Goal: Transaction & Acquisition: Purchase product/service

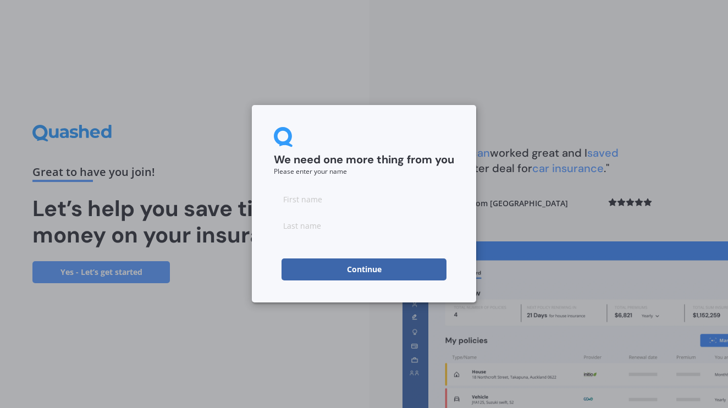
click at [330, 201] on input at bounding box center [364, 199] width 180 height 22
type input "[PERSON_NAME]"
type input "Yakutin"
click at [257, 239] on div "We need one more thing from you Please enter your name [PERSON_NAME] Continue" at bounding box center [364, 203] width 224 height 197
click at [370, 270] on button "Continue" at bounding box center [364, 270] width 165 height 22
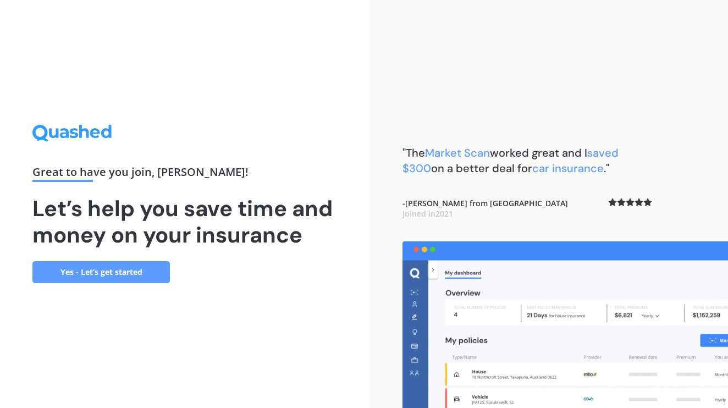
click at [92, 274] on link "Yes - Let’s get started" at bounding box center [101, 272] width 138 height 22
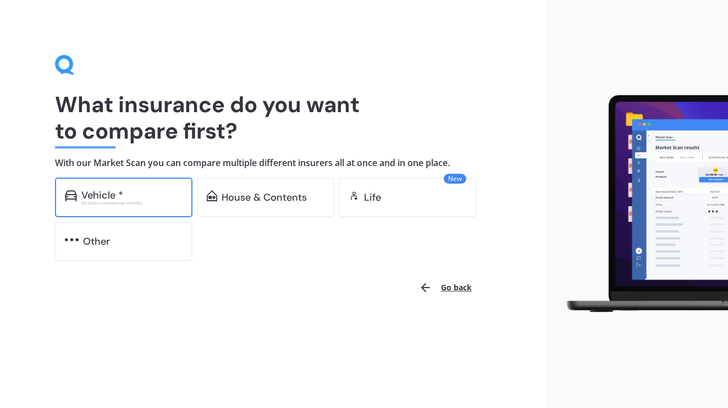
click at [150, 197] on div "Vehicle *" at bounding box center [131, 195] width 101 height 11
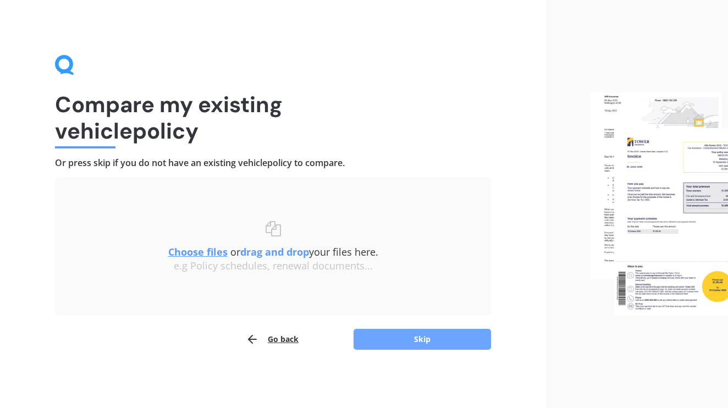
click at [424, 347] on button "Skip" at bounding box center [423, 339] width 138 height 21
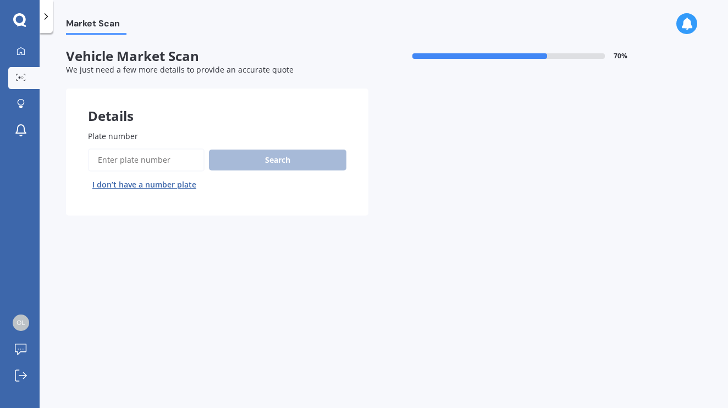
click at [155, 151] on input "Plate number" at bounding box center [146, 160] width 117 height 23
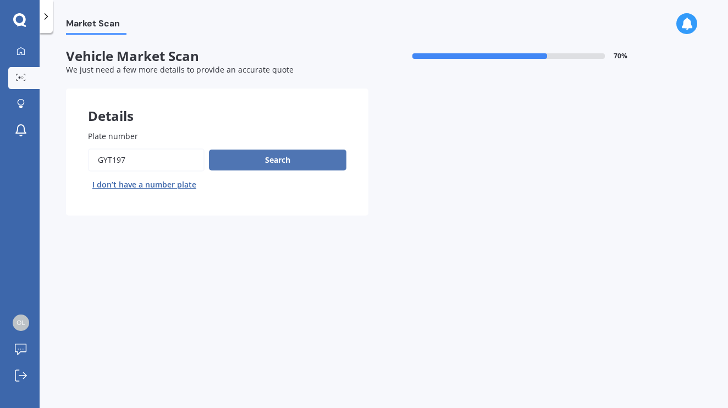
type input "GYT197"
click at [250, 153] on button "Search" at bounding box center [278, 160] width 138 height 21
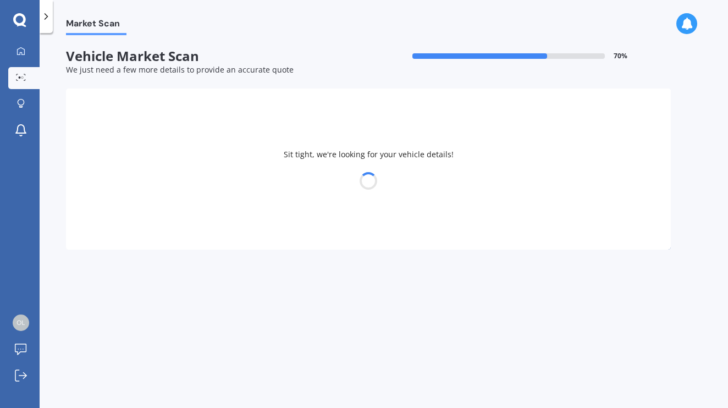
select select "BMW"
select select "X5"
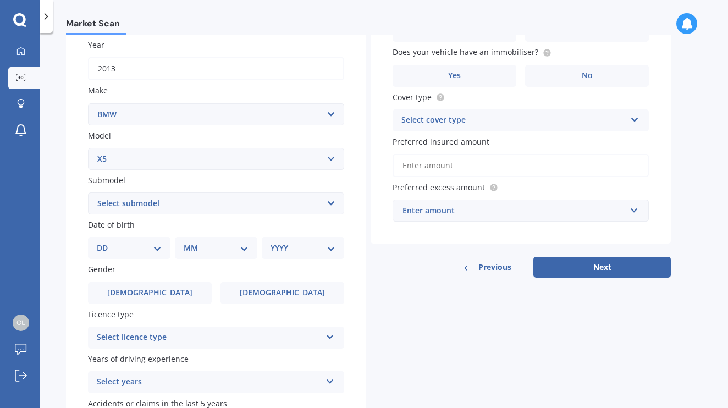
scroll to position [162, 0]
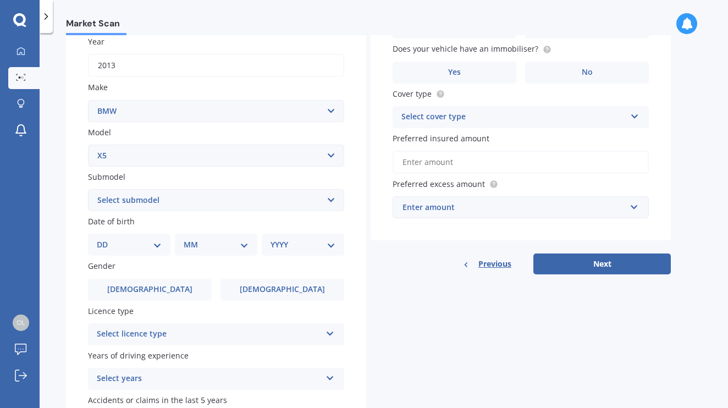
click at [158, 250] on div "DD 01 02 03 04 05 06 07 08 09 10 11 12 13 14 15 16 17 18 19 20 21 22 23 24 25 2…" at bounding box center [129, 245] width 83 height 22
select select "27"
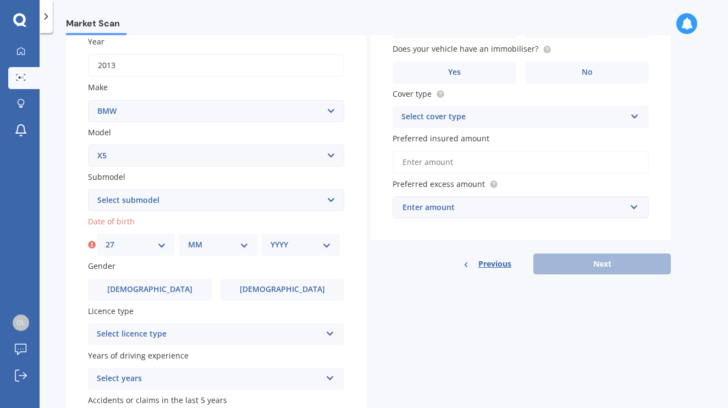
select select "12"
select select "1981"
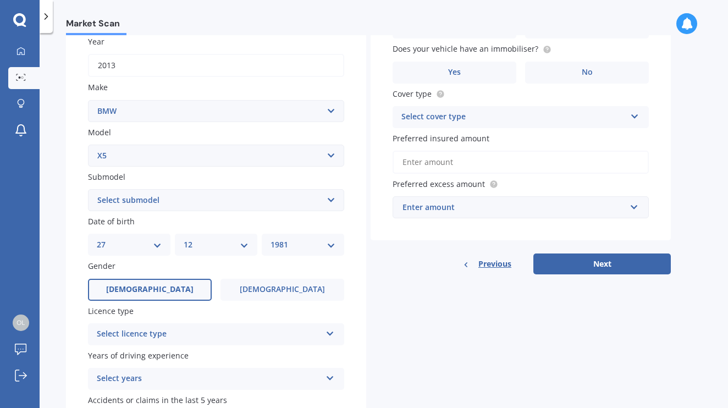
click at [138, 283] on label "[DEMOGRAPHIC_DATA]" at bounding box center [150, 290] width 124 height 22
click at [0, 0] on input "[DEMOGRAPHIC_DATA]" at bounding box center [0, 0] width 0 height 0
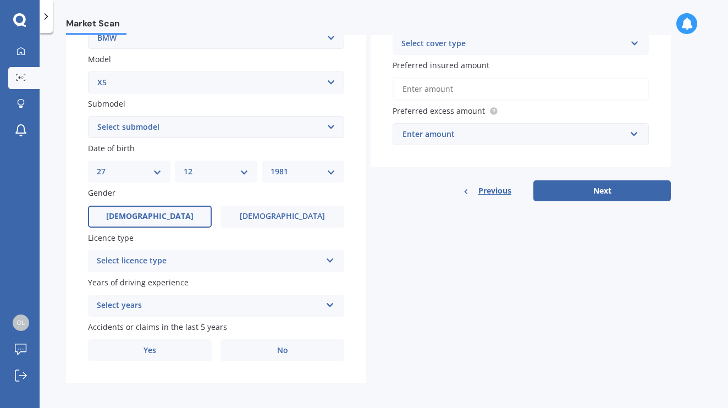
scroll to position [0, 0]
click at [152, 256] on div "Select licence type" at bounding box center [209, 261] width 224 height 13
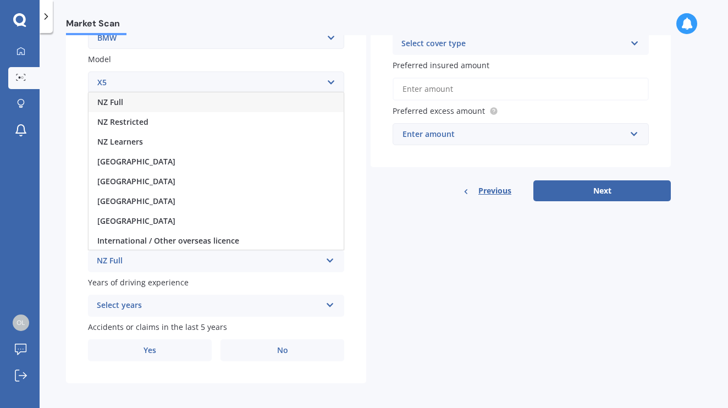
click at [124, 100] on div "NZ Full" at bounding box center [216, 102] width 255 height 20
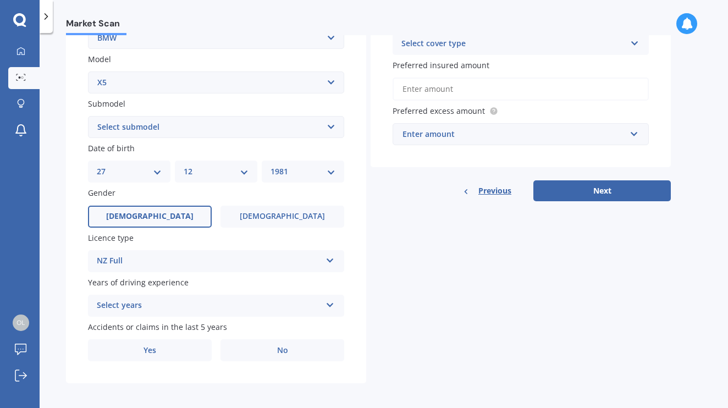
click at [132, 303] on div "Select years" at bounding box center [209, 305] width 224 height 13
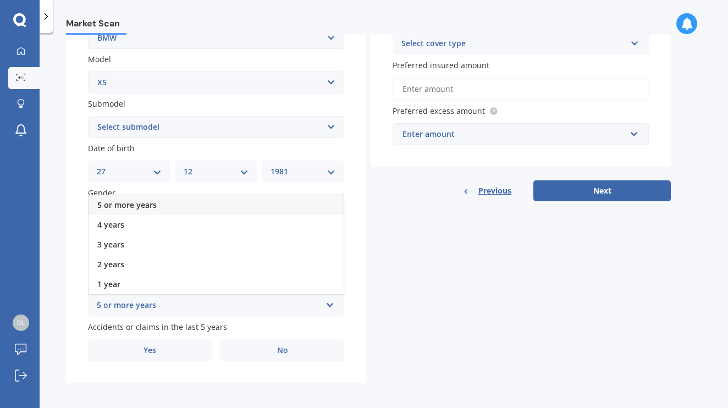
click at [138, 202] on span "5 or more years" at bounding box center [126, 205] width 59 height 10
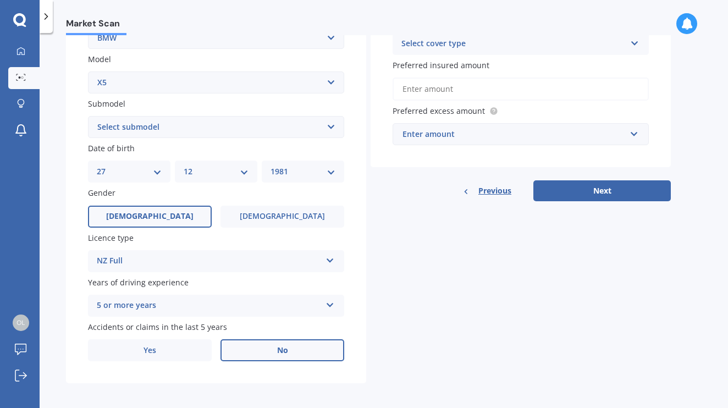
click at [306, 350] on label "No" at bounding box center [283, 350] width 124 height 22
click at [0, 0] on input "No" at bounding box center [0, 0] width 0 height 0
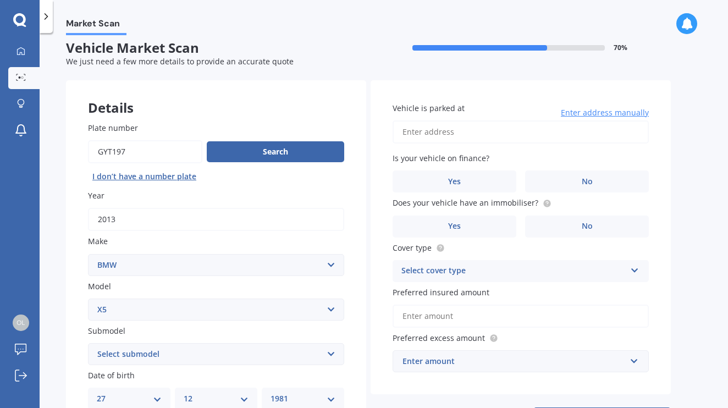
scroll to position [8, 0]
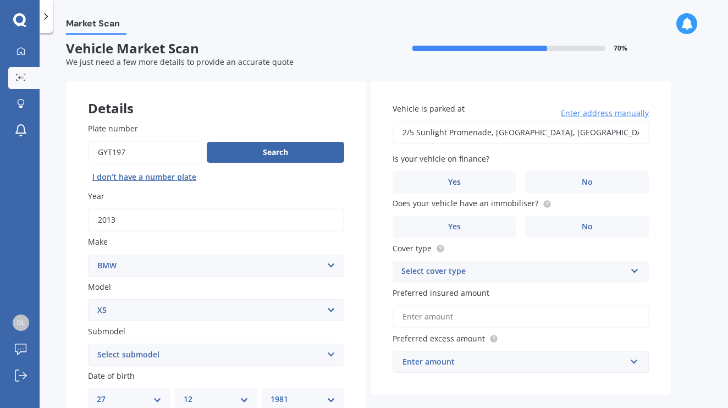
type input "2/5 Sunlight Promenade, Snells Beach 0920"
click at [383, 130] on div "Vehicle is parked at [STREET_ADDRESS] Enter address manually Is your vehicle on…" at bounding box center [521, 238] width 300 height 315
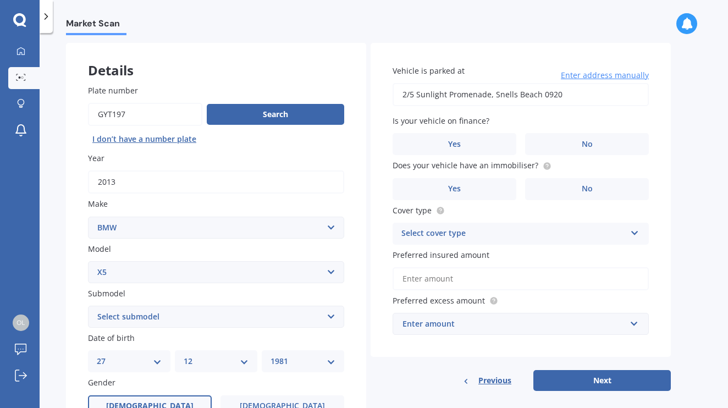
scroll to position [45, 0]
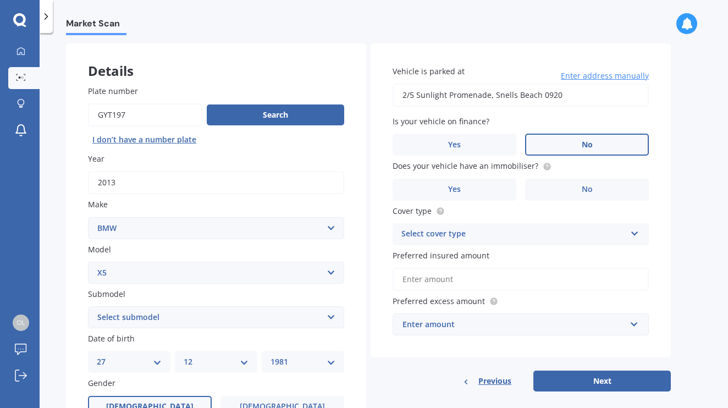
click at [596, 143] on label "No" at bounding box center [587, 145] width 124 height 22
click at [0, 0] on input "No" at bounding box center [0, 0] width 0 height 0
click at [568, 184] on label "No" at bounding box center [587, 190] width 124 height 22
click at [0, 0] on input "No" at bounding box center [0, 0] width 0 height 0
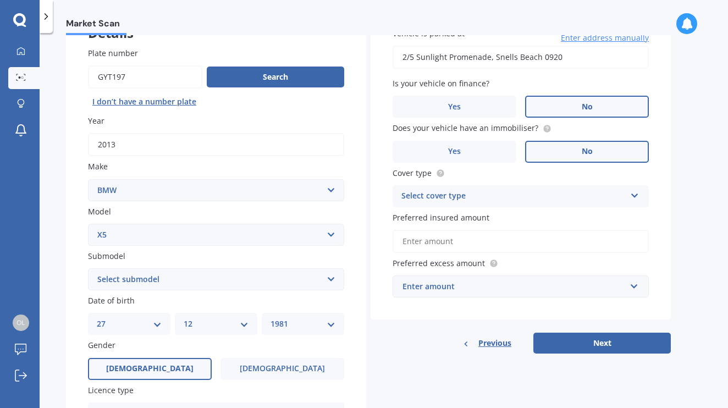
scroll to position [94, 0]
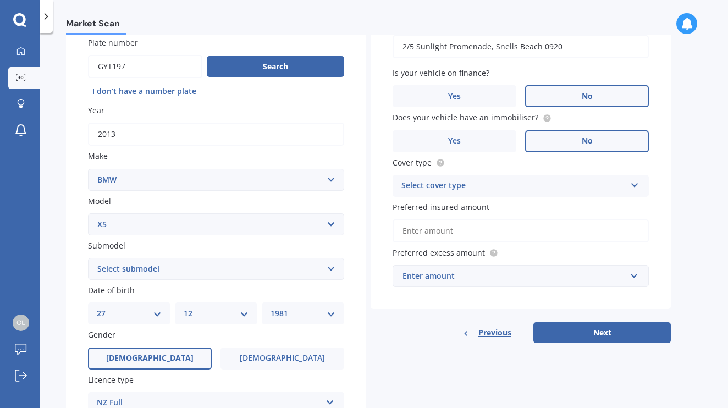
click at [494, 182] on div "Select cover type" at bounding box center [514, 185] width 224 height 13
click at [463, 205] on div "Comprehensive" at bounding box center [520, 207] width 255 height 20
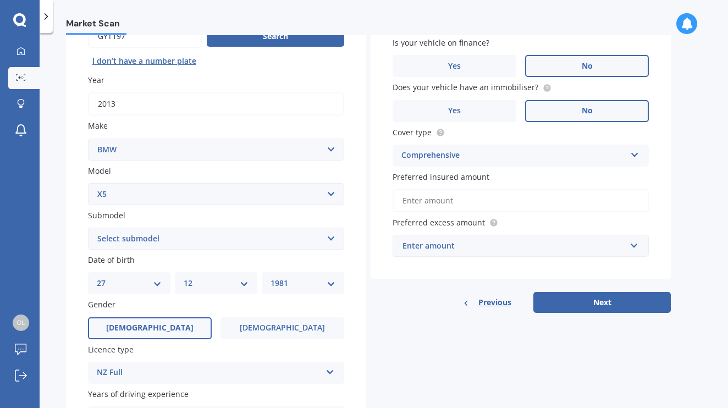
scroll to position [127, 0]
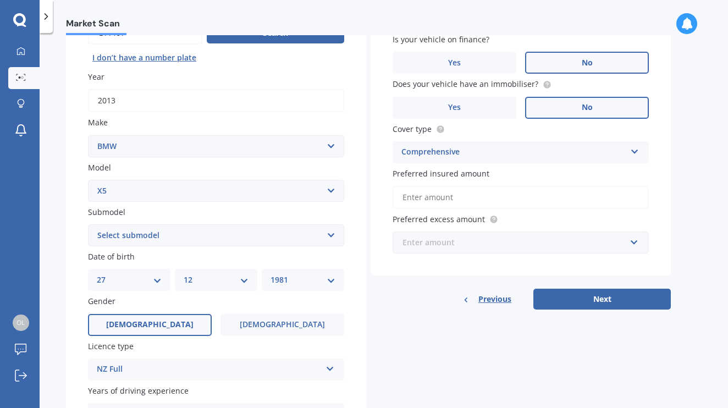
click at [419, 247] on input "text" at bounding box center [517, 242] width 246 height 21
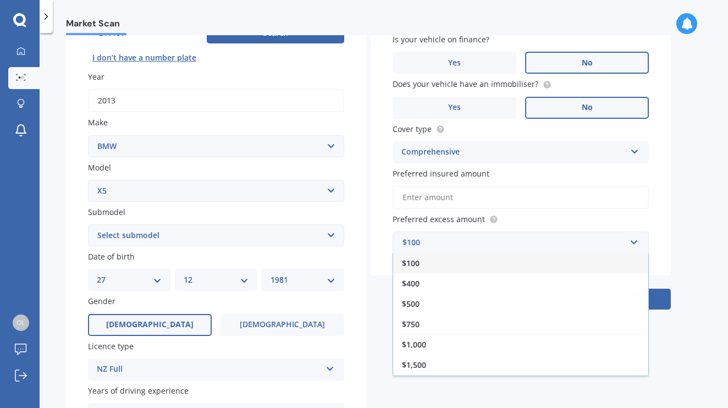
click at [382, 219] on div "Vehicle is parked at [STREET_ADDRESS] Enter address manually Is your vehicle on…" at bounding box center [521, 118] width 300 height 315
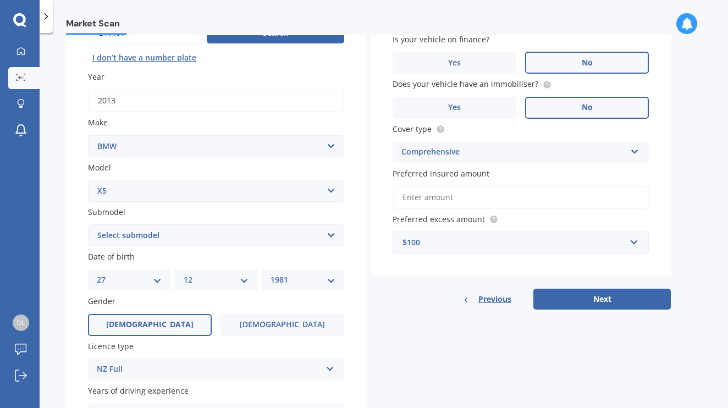
click at [420, 241] on div "$100" at bounding box center [514, 243] width 223 height 12
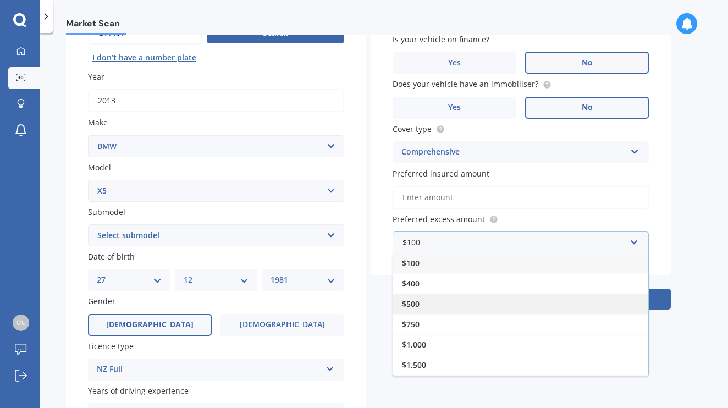
click at [416, 300] on span "$500" at bounding box center [411, 304] width 18 height 10
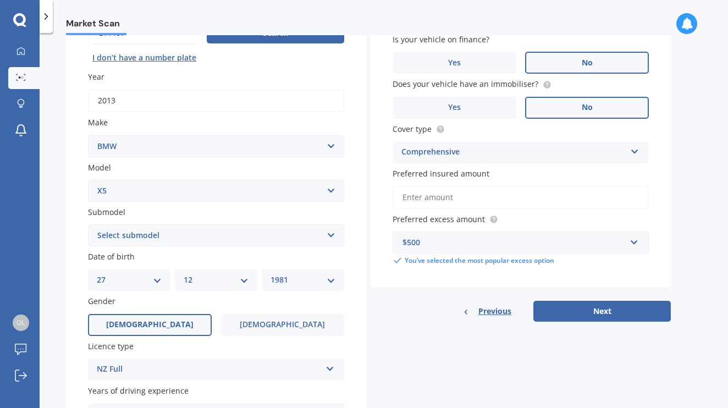
click at [414, 200] on input "Preferred insured amount" at bounding box center [521, 197] width 256 height 23
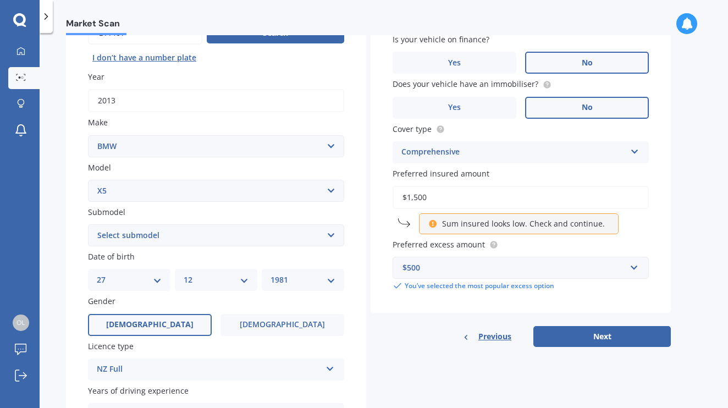
type input "$15,000"
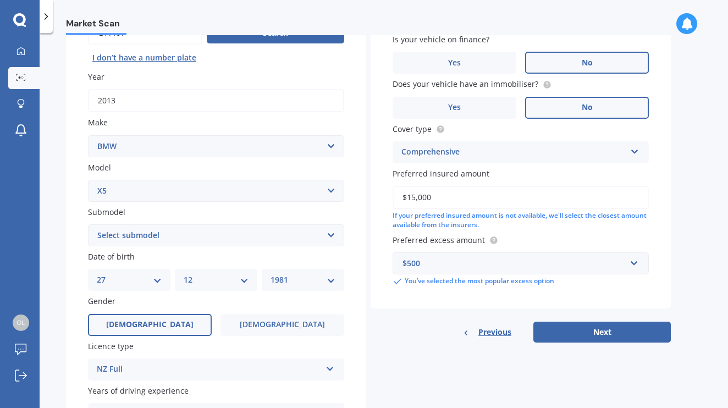
click at [370, 193] on div "Details Plate number Search I don’t have a number plate Year [DATE] Make Select…" at bounding box center [368, 226] width 605 height 531
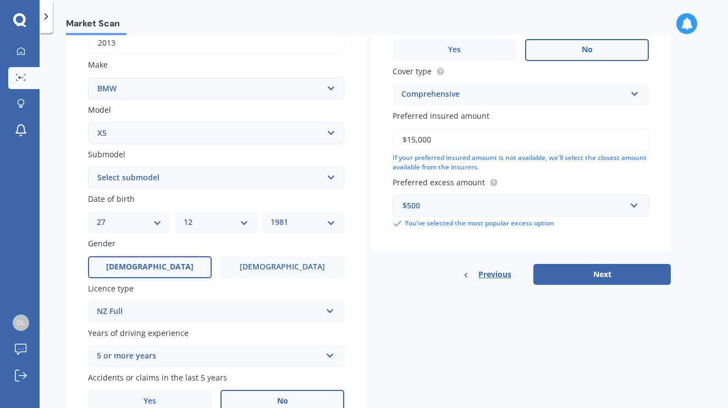
scroll to position [200, 0]
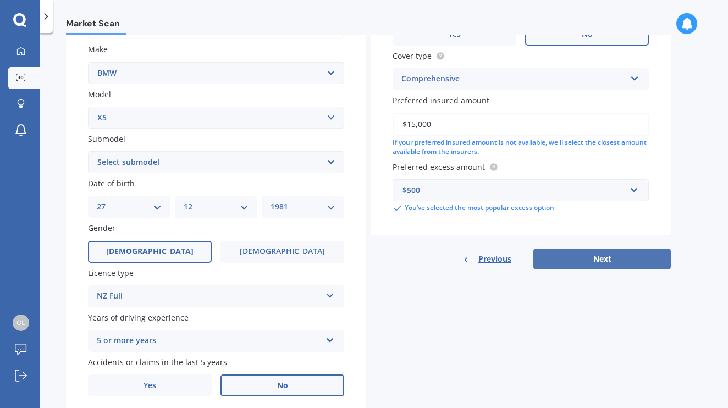
click at [600, 259] on button "Next" at bounding box center [603, 259] width 138 height 21
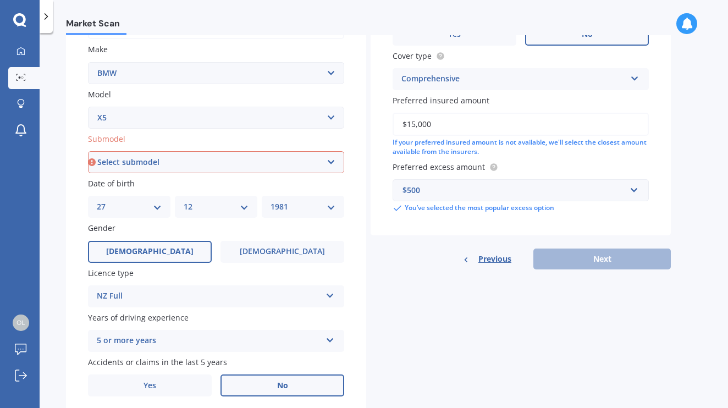
select select "3.0D"
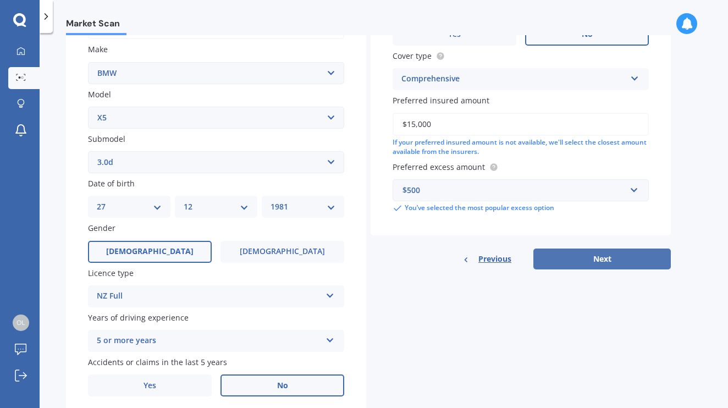
click at [602, 257] on button "Next" at bounding box center [603, 259] width 138 height 21
select select "27"
select select "12"
select select "1981"
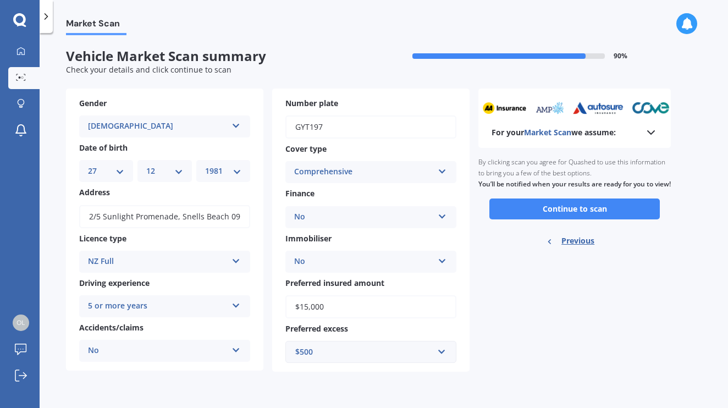
scroll to position [0, 0]
click at [586, 219] on button "Continue to scan" at bounding box center [575, 209] width 171 height 21
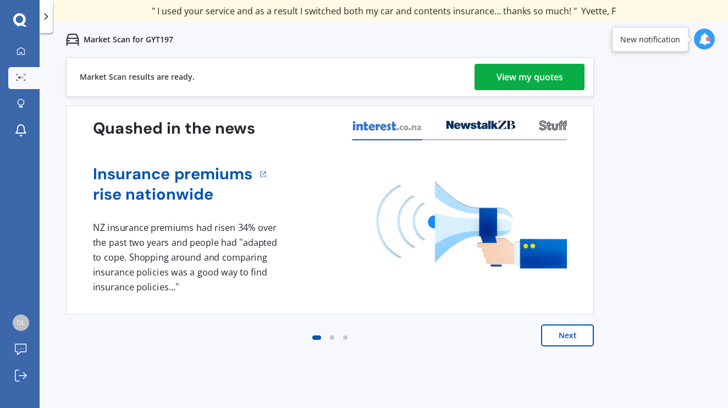
click at [529, 78] on div "View my quotes" at bounding box center [530, 77] width 67 height 26
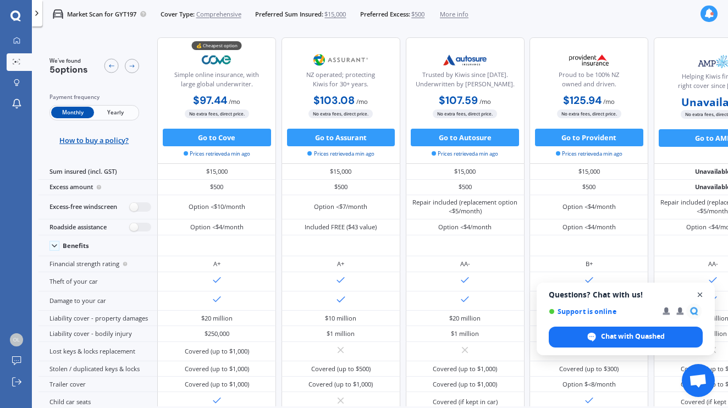
click at [700, 294] on span "Close chat" at bounding box center [701, 295] width 14 height 14
